Goal: Information Seeking & Learning: Learn about a topic

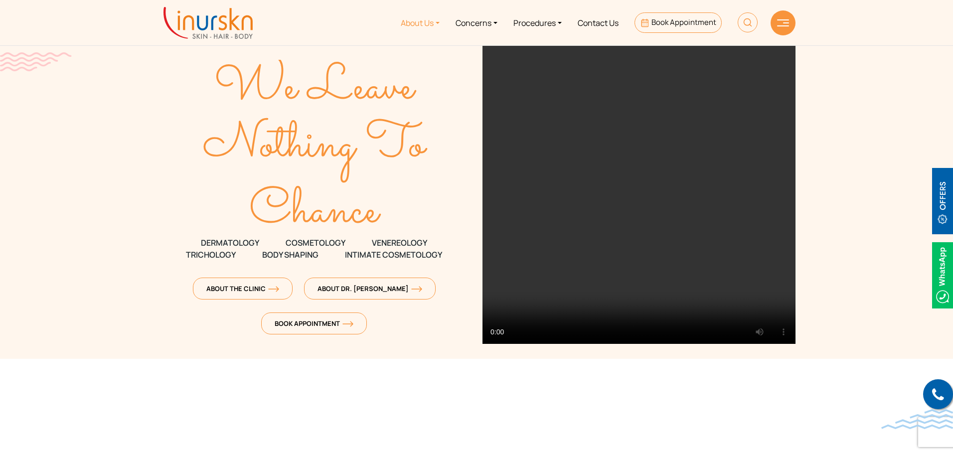
click at [420, 21] on link "About Us" at bounding box center [420, 22] width 55 height 37
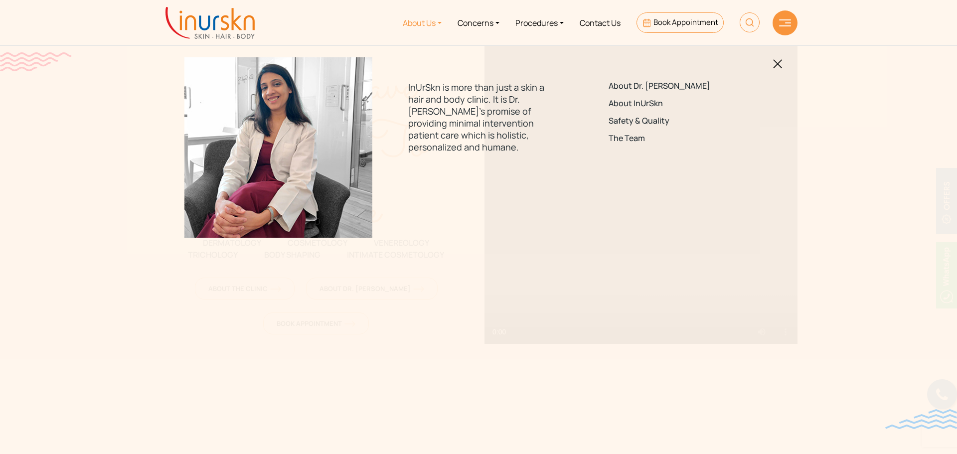
click at [647, 97] on div "About Dr. [PERSON_NAME] About InUrSkn Safety & Quality The Team" at bounding box center [679, 116] width 188 height 118
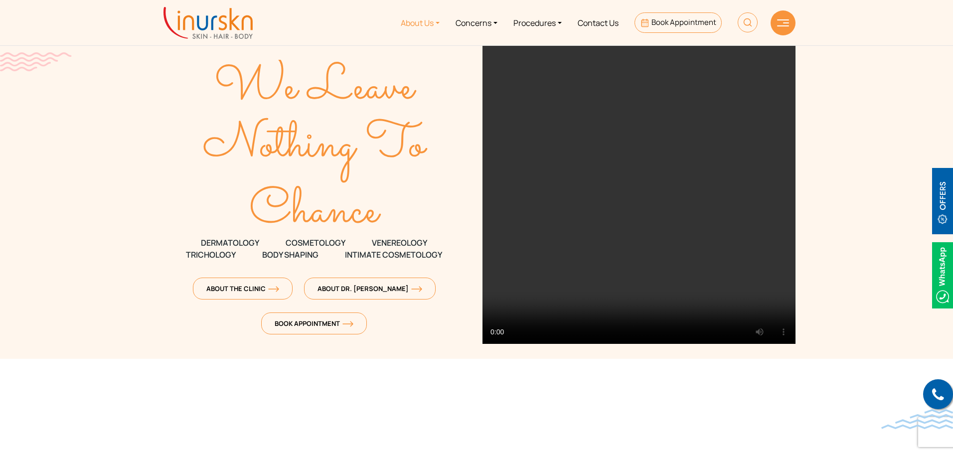
click at [411, 18] on link "About Us" at bounding box center [420, 22] width 55 height 37
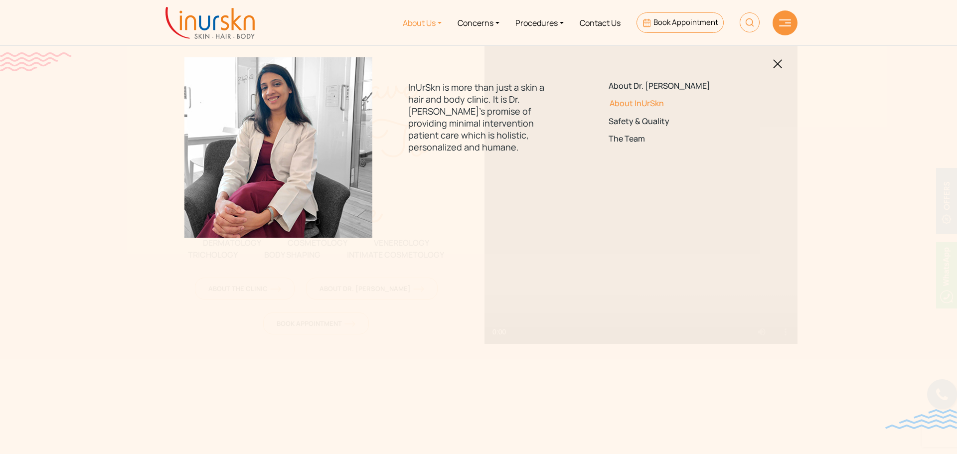
click at [649, 104] on link "About InUrSkn" at bounding box center [679, 103] width 140 height 9
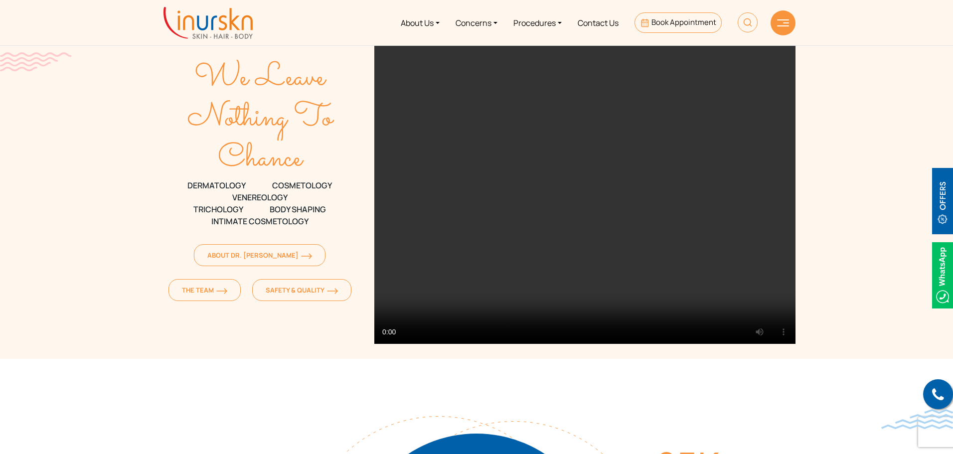
click at [276, 181] on span "COSMETOLOGY" at bounding box center [302, 185] width 60 height 12
click at [177, 181] on p "DERMATOLOGY COSMETOLOGY VENEREOLOGY" at bounding box center [259, 191] width 205 height 24
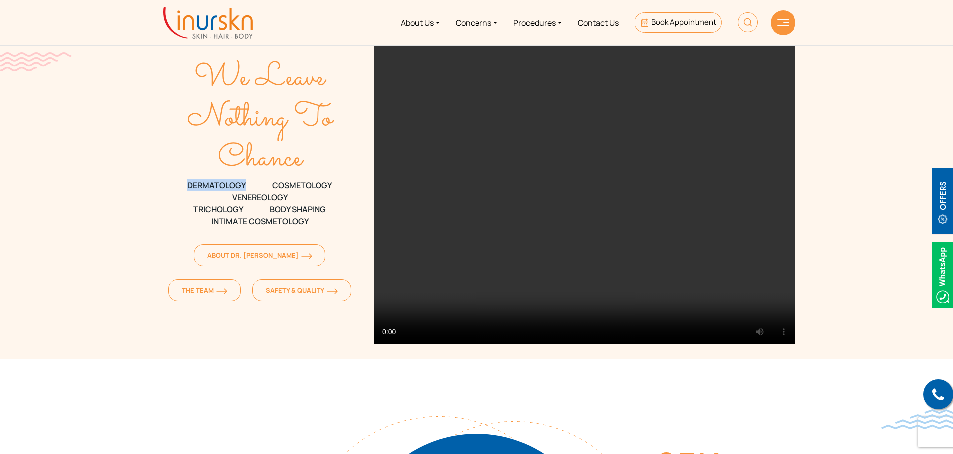
click at [177, 181] on p "DERMATOLOGY COSMETOLOGY VENEREOLOGY" at bounding box center [259, 191] width 205 height 24
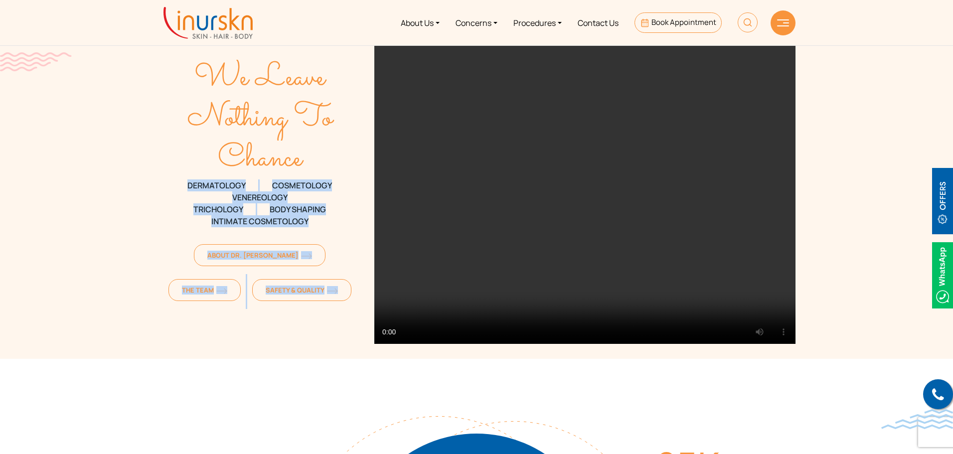
drag, startPoint x: 177, startPoint y: 181, endPoint x: 108, endPoint y: 248, distance: 96.6
click at [108, 248] on section "We Leave Nothing To Chance DERMATOLOGY COSMETOLOGY VENEREOLOGY TRICHOLOGY Body …" at bounding box center [476, 179] width 953 height 359
